Goal: Information Seeking & Learning: Learn about a topic

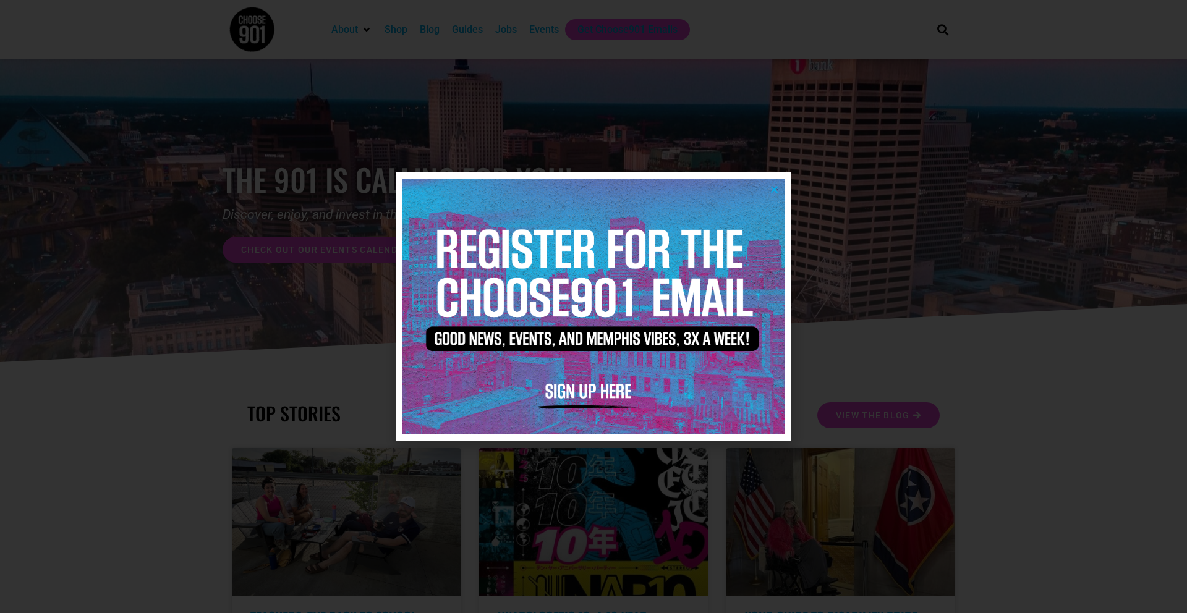
click at [776, 190] on icon "Close" at bounding box center [774, 189] width 9 height 9
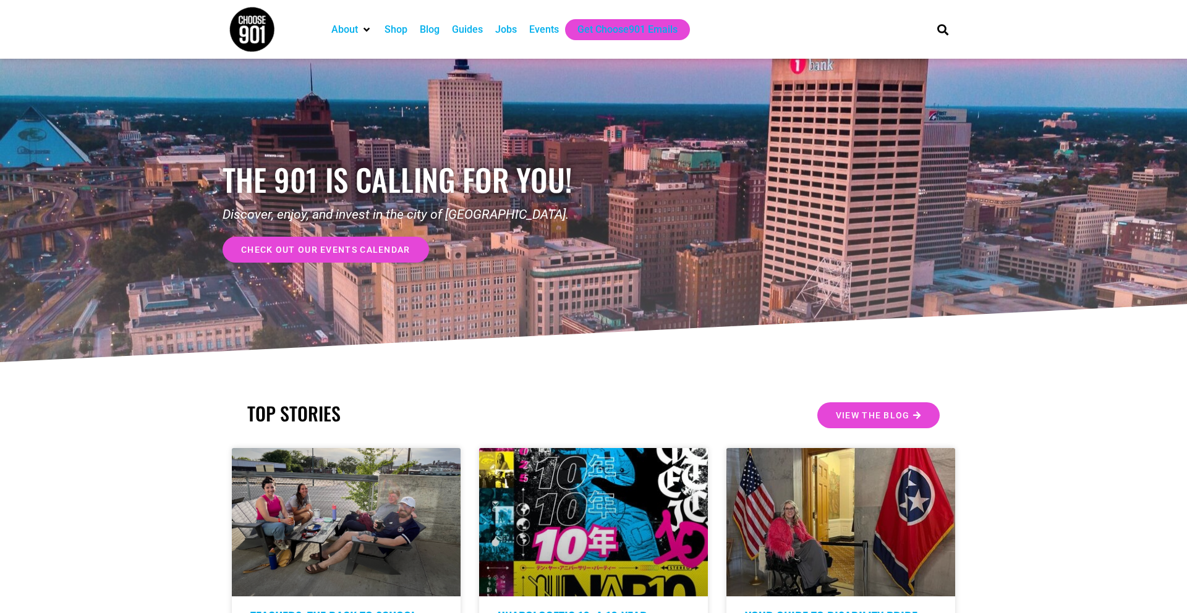
click at [513, 27] on div "Jobs" at bounding box center [506, 29] width 22 height 15
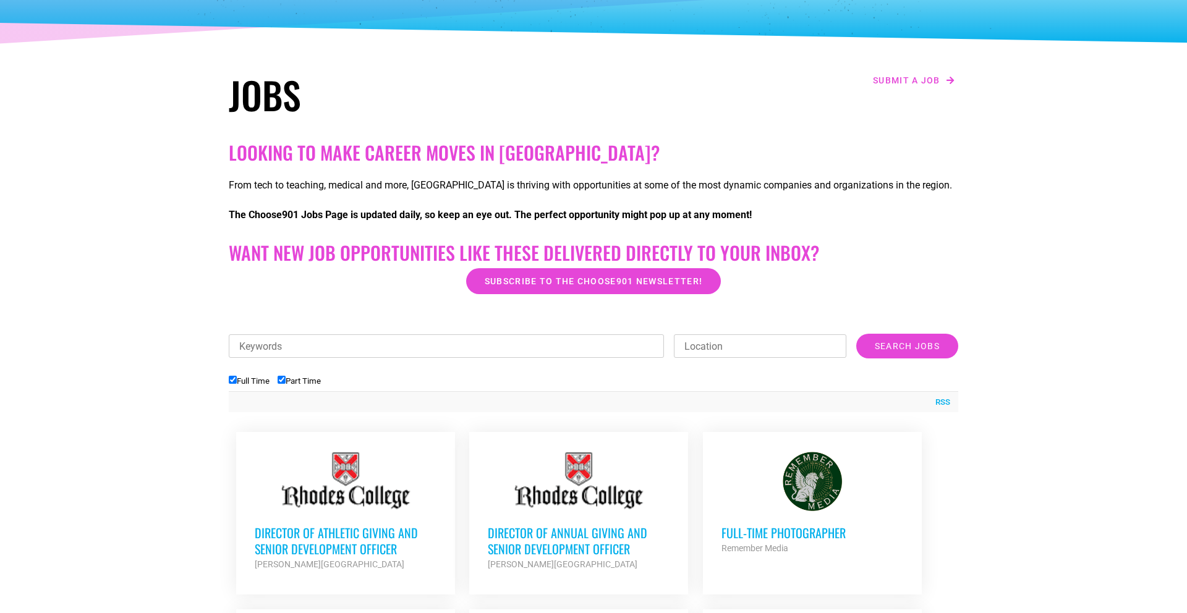
scroll to position [90, 0]
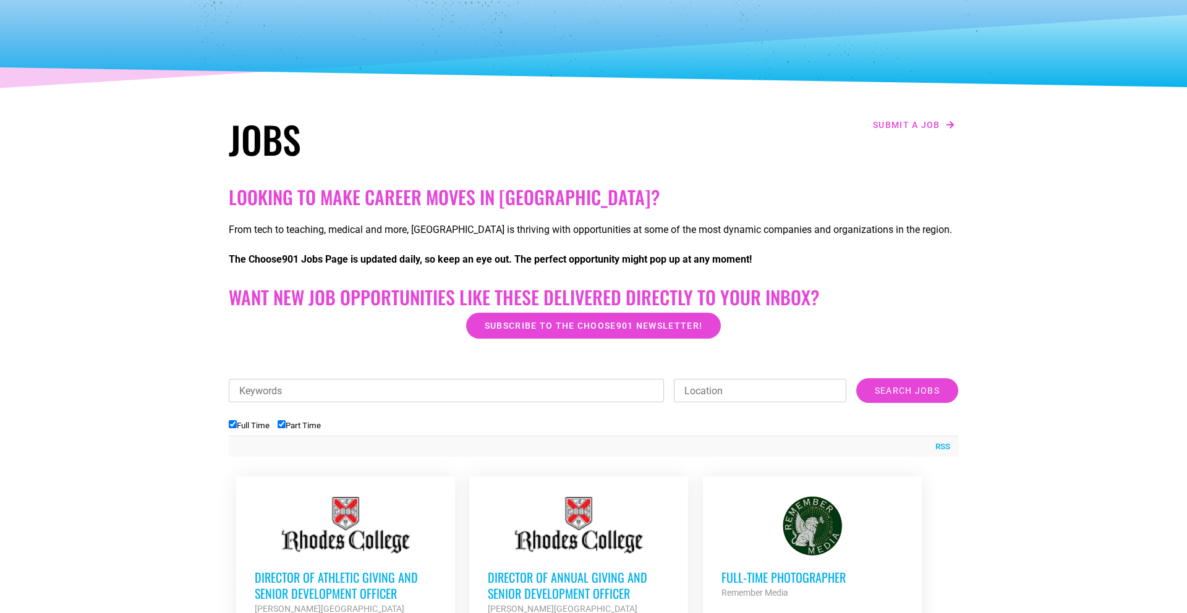
click at [386, 395] on input "Keywords" at bounding box center [446, 390] width 435 height 23
type input "marketing"
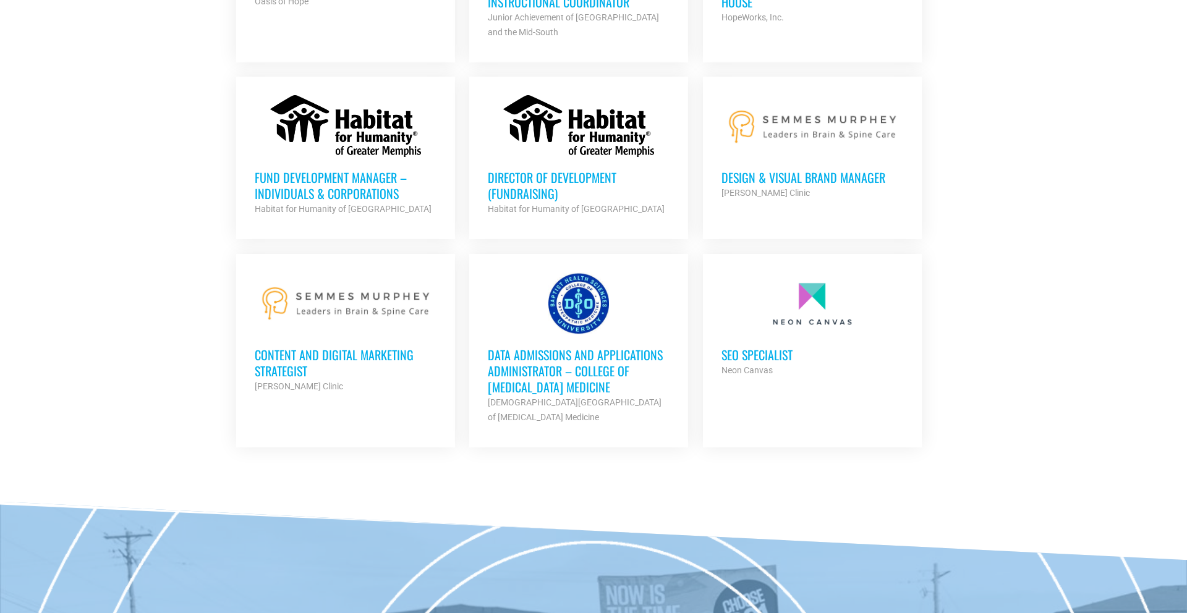
scroll to position [861, 0]
